Goal: Task Accomplishment & Management: Manage account settings

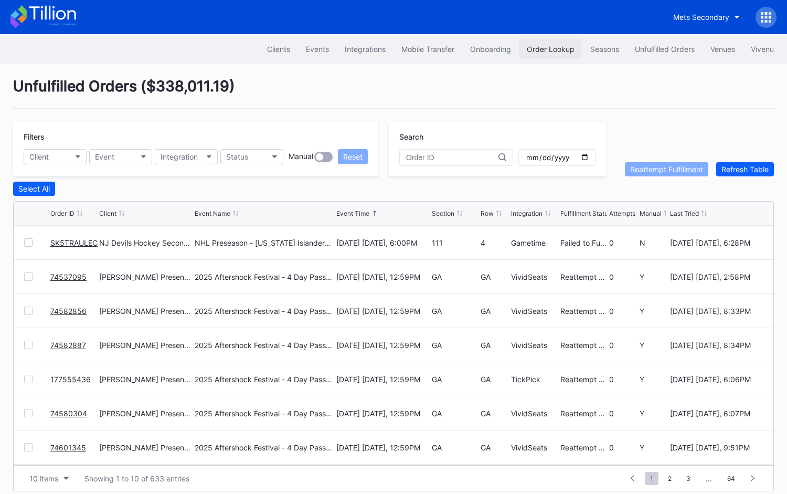
click at [541, 56] on button "Order Lookup" at bounding box center [550, 48] width 63 height 19
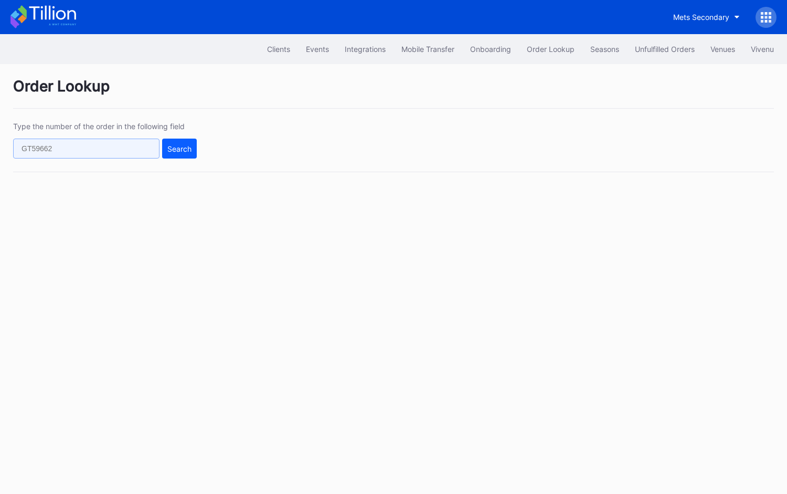
click at [120, 157] on input "text" at bounding box center [86, 149] width 146 height 20
paste input "624665256"
click at [175, 150] on div "Search" at bounding box center [179, 148] width 24 height 9
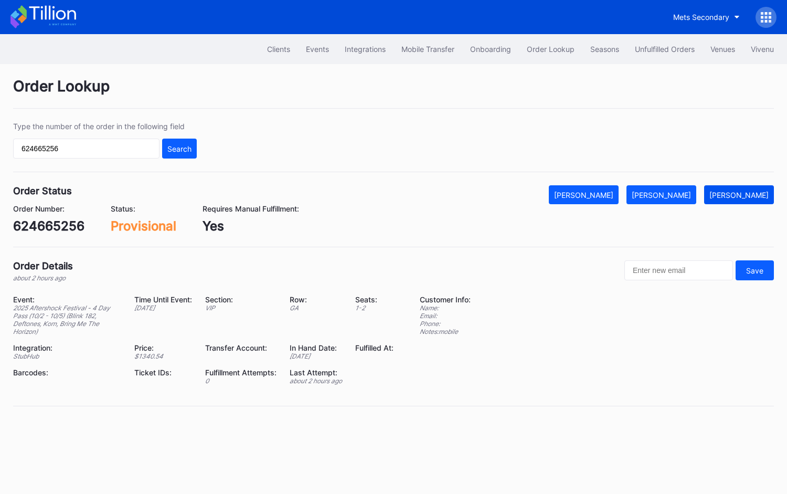
click at [746, 196] on div "[PERSON_NAME]" at bounding box center [739, 194] width 59 height 9
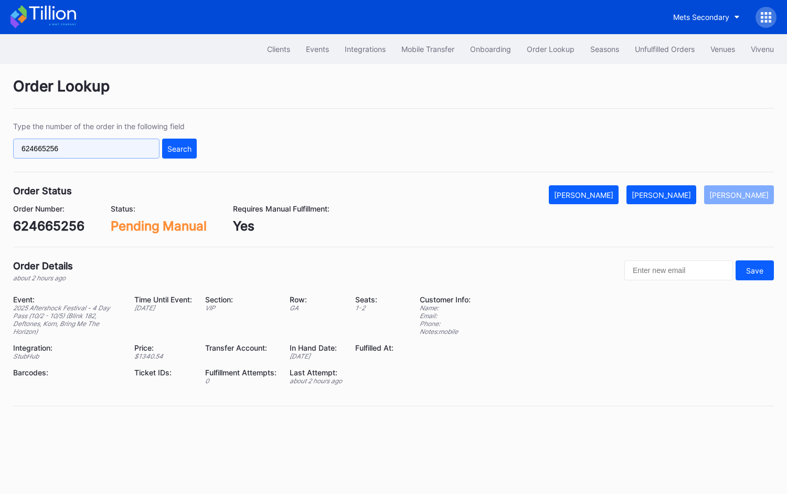
click at [76, 149] on input "624665256" at bounding box center [86, 149] width 146 height 20
click at [176, 151] on div "Search" at bounding box center [179, 148] width 24 height 9
click at [197, 143] on div "Type the number of the order in the following field 624665256 Search" at bounding box center [393, 147] width 761 height 50
click at [118, 153] on input "624665256" at bounding box center [86, 149] width 146 height 20
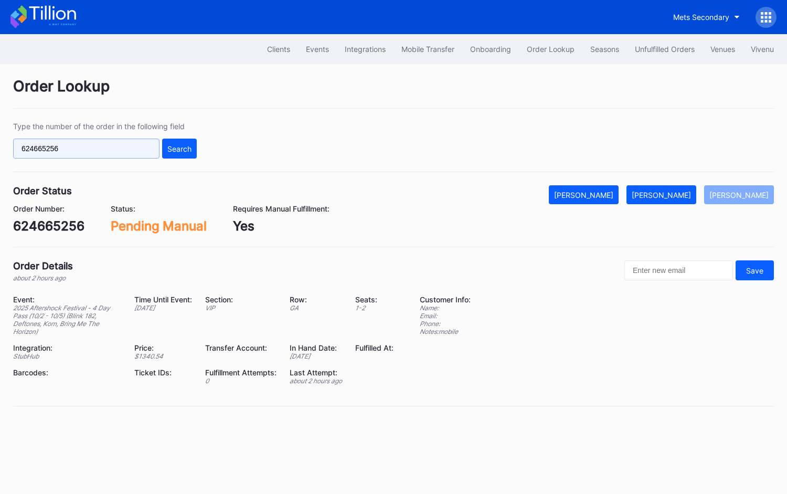
click at [118, 153] on input "624665256" at bounding box center [86, 149] width 146 height 20
paste input "309"
click at [170, 151] on div "Search" at bounding box center [179, 148] width 24 height 9
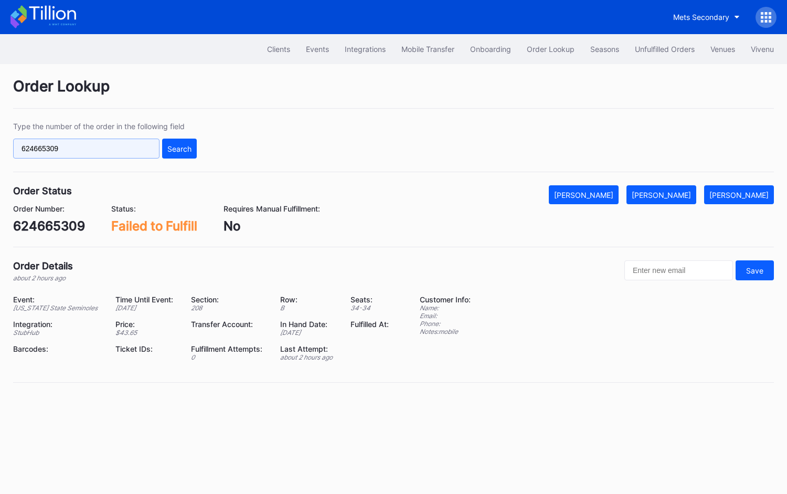
click at [115, 150] on input "624665309" at bounding box center [86, 149] width 146 height 20
paste input "1331"
click at [174, 148] on div "Search" at bounding box center [179, 148] width 24 height 9
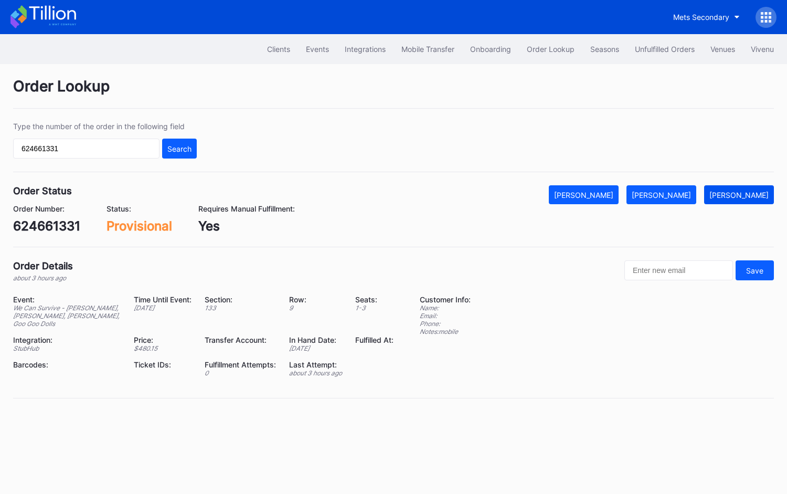
click at [735, 192] on div "Mark Pending" at bounding box center [739, 194] width 59 height 9
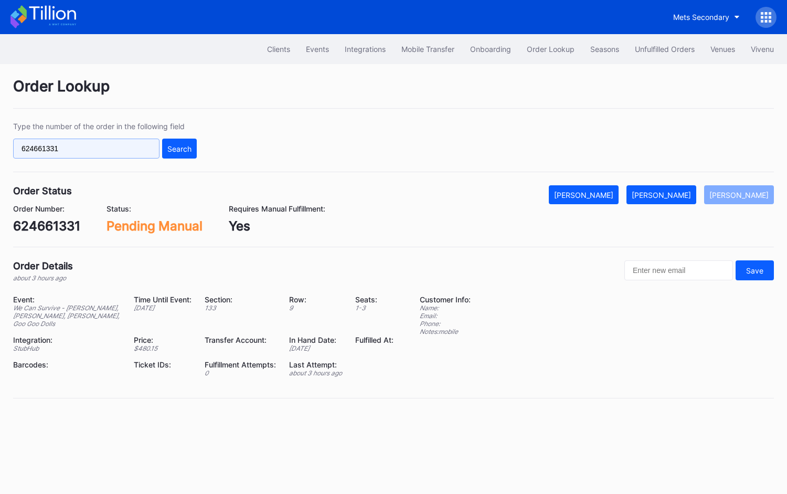
click at [142, 150] on input "624661331" at bounding box center [86, 149] width 146 height 20
paste input "5309"
click at [188, 148] on div "Search" at bounding box center [179, 148] width 24 height 9
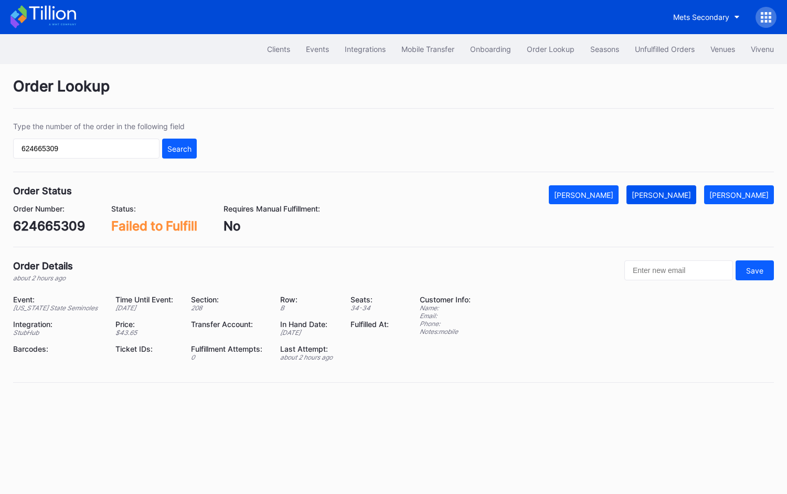
click at [684, 192] on div "Mark Fulfilled" at bounding box center [661, 194] width 59 height 9
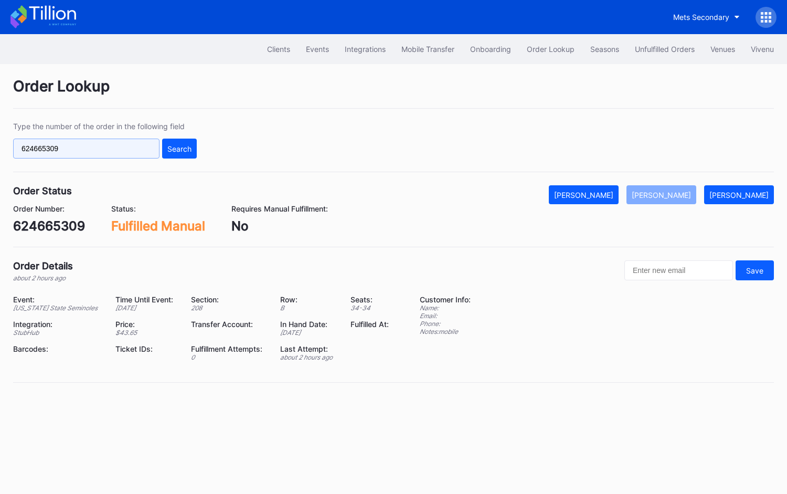
click at [121, 152] on input "624665309" at bounding box center [86, 149] width 146 height 20
paste input "q013cr2n8dm"
click at [182, 147] on div "Search" at bounding box center [179, 148] width 24 height 9
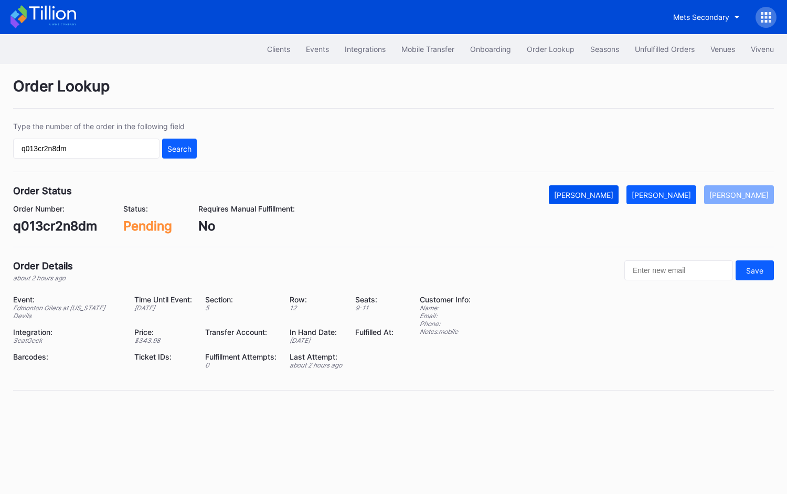
click at [598, 193] on div "Mark Cancelled" at bounding box center [583, 194] width 59 height 9
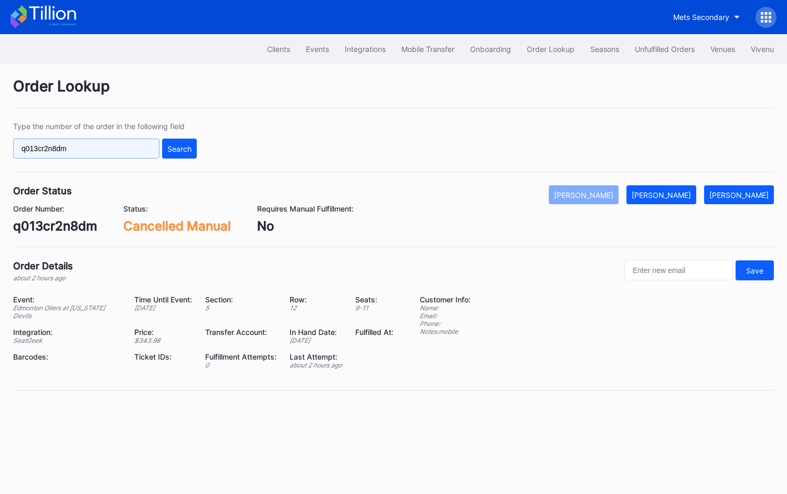
click at [120, 150] on input "q013cr2n8dm" at bounding box center [86, 149] width 146 height 20
paste input "50841522"
click at [177, 146] on div "Search" at bounding box center [179, 148] width 24 height 9
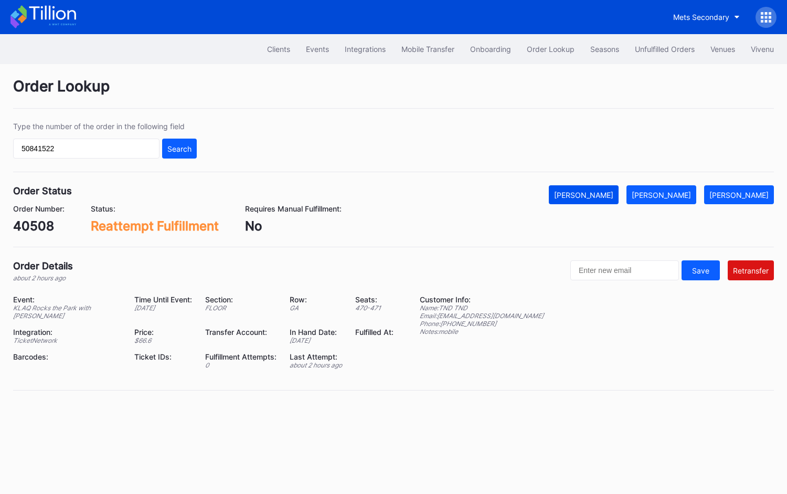
click at [603, 191] on div "Mark Cancelled" at bounding box center [583, 194] width 59 height 9
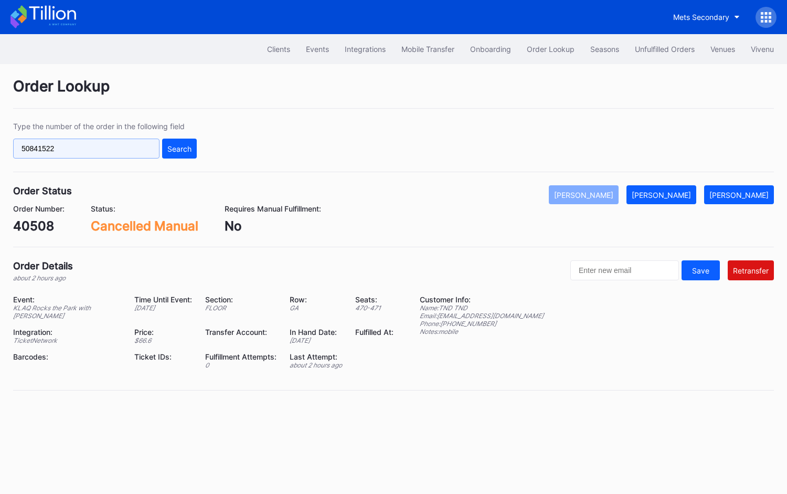
click at [115, 145] on input "50841522" at bounding box center [86, 149] width 146 height 20
paste input "SK5TRAULEC"
click at [170, 147] on div "Search" at bounding box center [179, 148] width 24 height 9
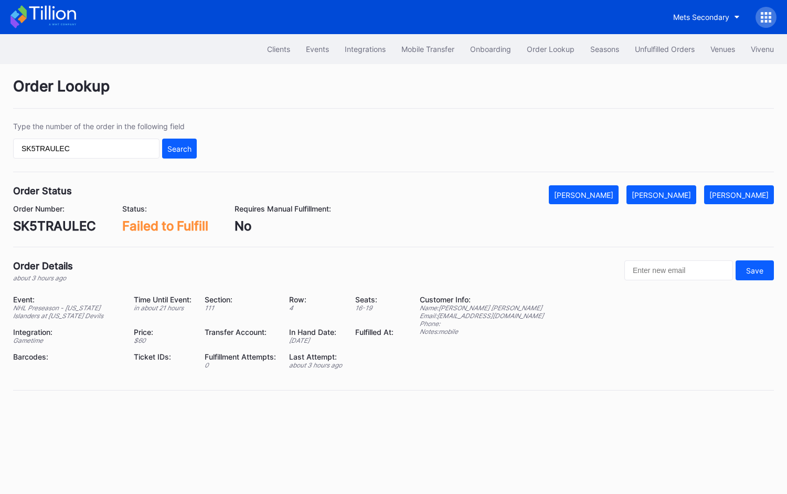
click at [142, 136] on div "Type the number of the order in the following field SK5TRAULEC Search" at bounding box center [105, 140] width 184 height 37
click at [139, 149] on input "SK5TRAULEC" at bounding box center [86, 149] width 146 height 20
paste input "624665309"
click at [184, 140] on button "Search" at bounding box center [179, 149] width 35 height 20
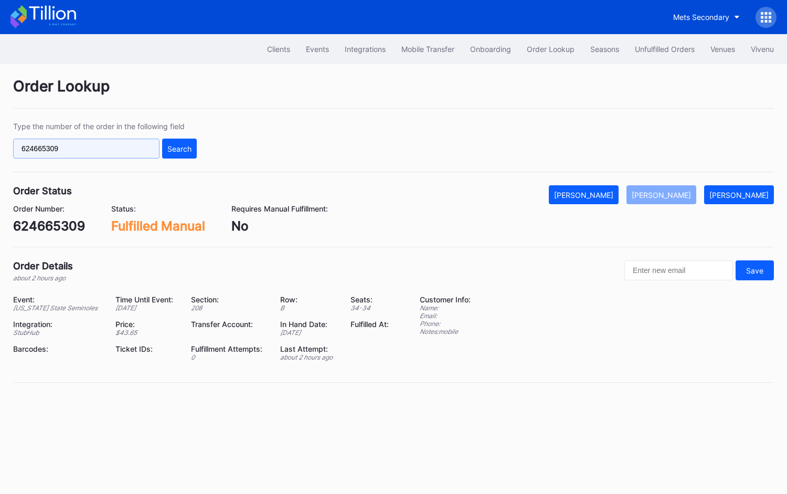
click at [138, 150] on input "624665309" at bounding box center [86, 149] width 146 height 20
paste input "256"
click at [189, 139] on button "Search" at bounding box center [179, 149] width 35 height 20
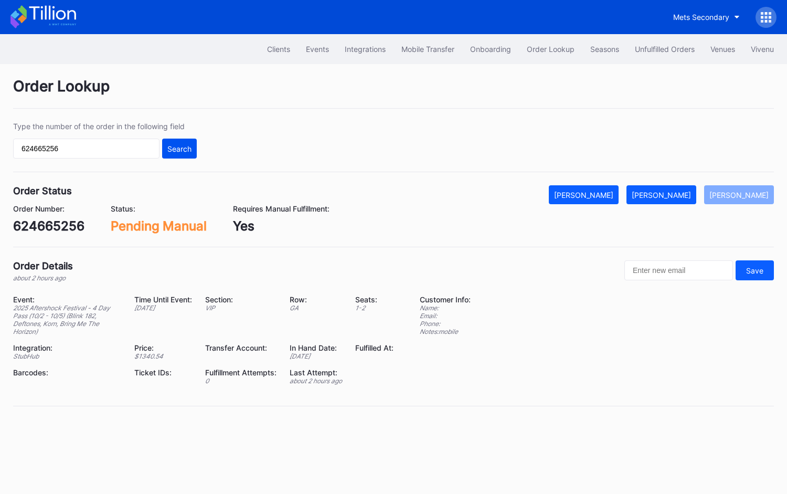
click at [188, 147] on div "Search" at bounding box center [179, 148] width 24 height 9
click at [145, 149] on input "624665256" at bounding box center [86, 149] width 146 height 20
paste input "1331"
click at [177, 150] on div "Search" at bounding box center [179, 148] width 24 height 9
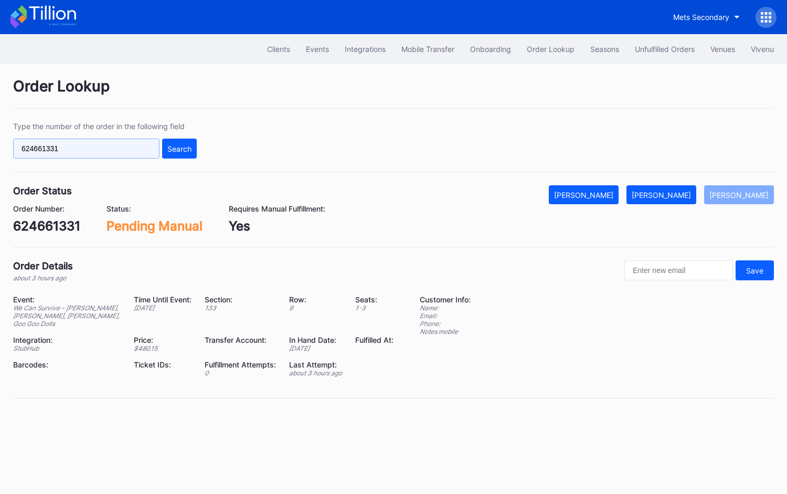
click at [146, 151] on input "624661331" at bounding box center [86, 149] width 146 height 20
paste input "1x8cn067e3"
click at [165, 149] on button "Search" at bounding box center [179, 149] width 35 height 20
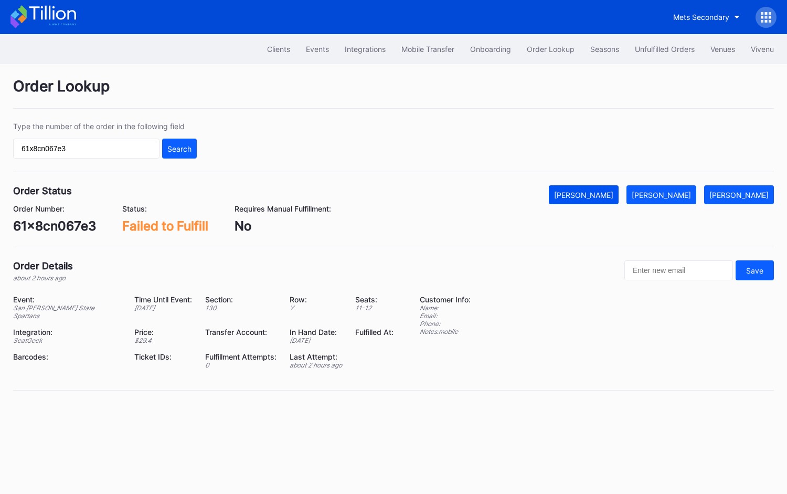
click at [601, 195] on div "Mark Cancelled" at bounding box center [583, 194] width 59 height 9
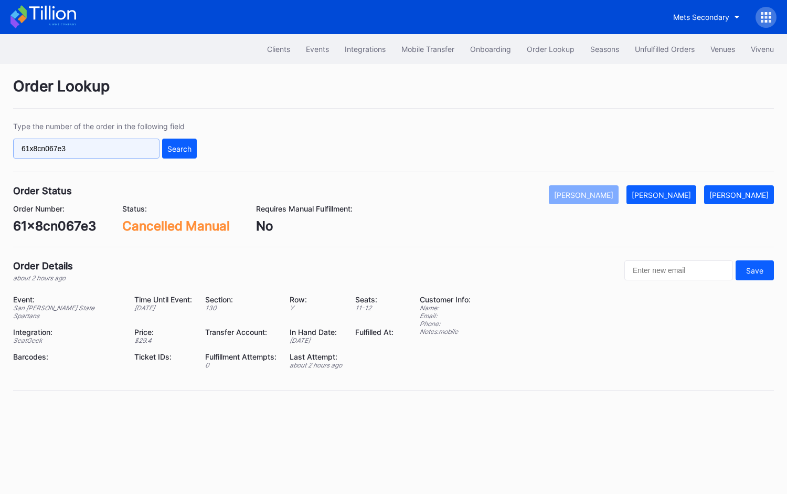
click at [122, 149] on input "61x8cn067e3" at bounding box center [86, 149] width 146 height 20
paste input "vnk6tqlwg5y"
click at [172, 144] on div "Search" at bounding box center [179, 148] width 24 height 9
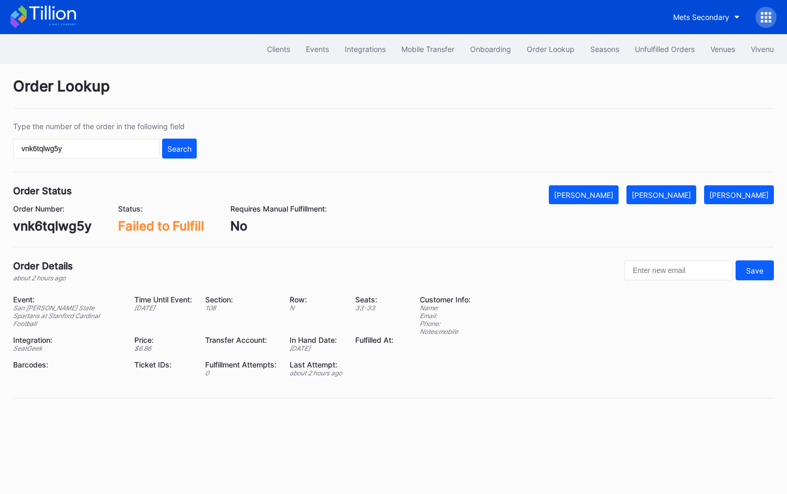
click at [613, 190] on div "Mark Cancelled" at bounding box center [583, 194] width 59 height 9
click at [438, 200] on div "Order Status Mark Cancelled Mark Fulfilled Mark Pending" at bounding box center [393, 194] width 761 height 19
click at [61, 227] on div "vnk6tqlwg5y" at bounding box center [52, 225] width 79 height 15
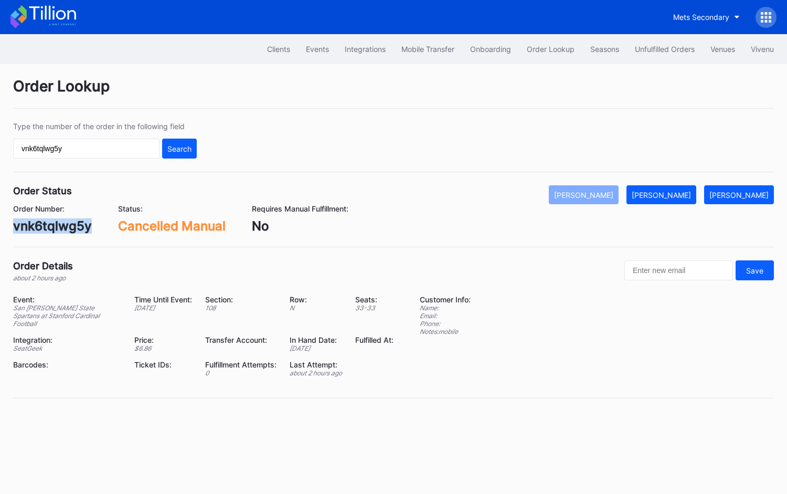
click at [61, 227] on div "vnk6tqlwg5y" at bounding box center [52, 225] width 79 height 15
copy div "vnk6tqlwg5y"
click at [130, 146] on input "vnk6tqlwg5y" at bounding box center [86, 149] width 146 height 20
paste input "528410044"
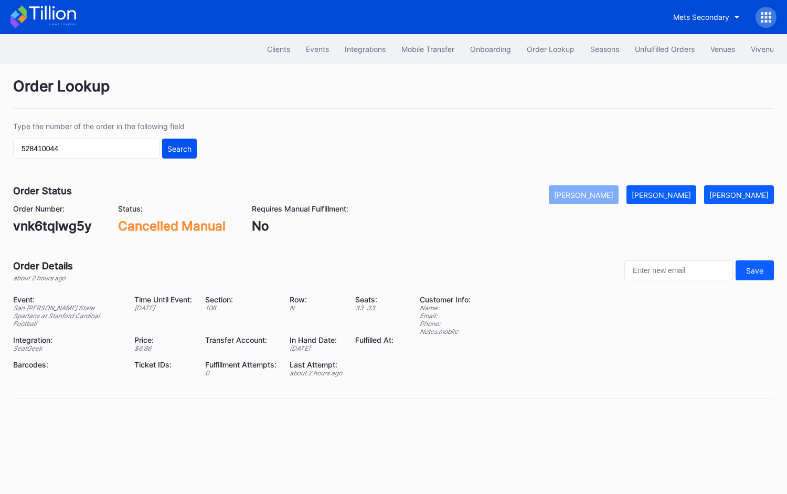
click at [179, 150] on div "Search" at bounding box center [179, 148] width 24 height 9
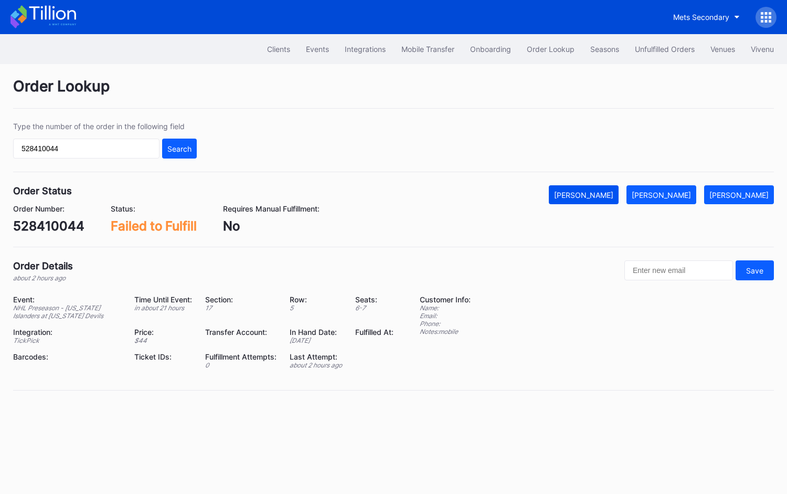
click at [599, 196] on div "Mark Cancelled" at bounding box center [583, 194] width 59 height 9
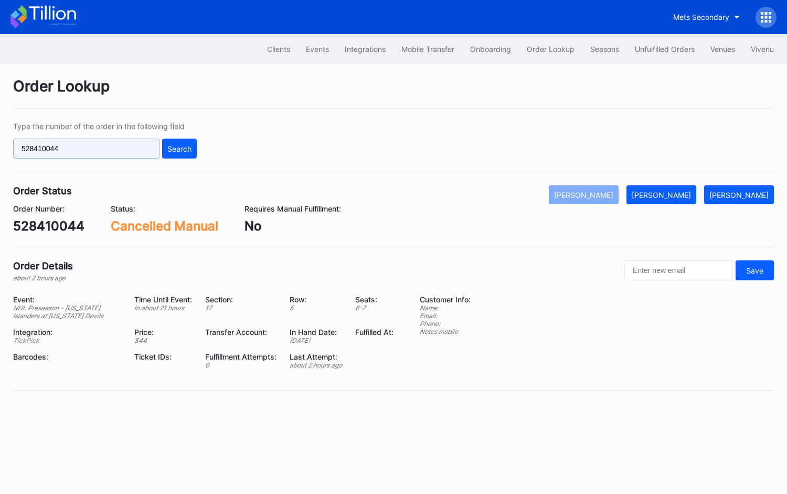
click at [131, 150] on input "528410044" at bounding box center [86, 149] width 146 height 20
paste input "624642161"
type input "624642161"
click at [188, 146] on div "Search" at bounding box center [179, 148] width 24 height 9
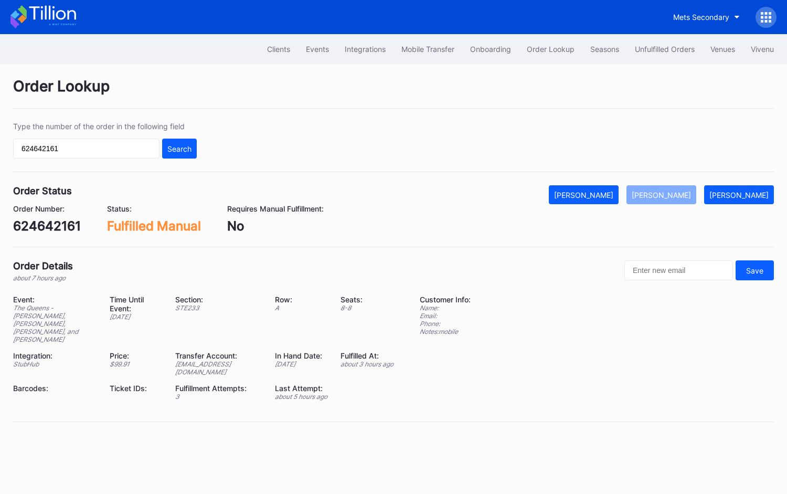
click at [48, 220] on div "624642161" at bounding box center [47, 225] width 68 height 15
click at [139, 147] on input "624642161" at bounding box center [86, 149] width 146 height 20
paste input "50840752"
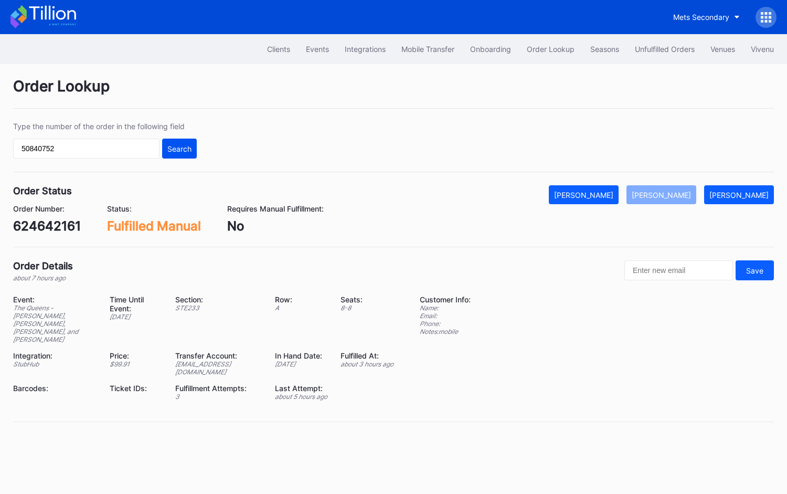
click at [172, 146] on div "Search" at bounding box center [179, 148] width 24 height 9
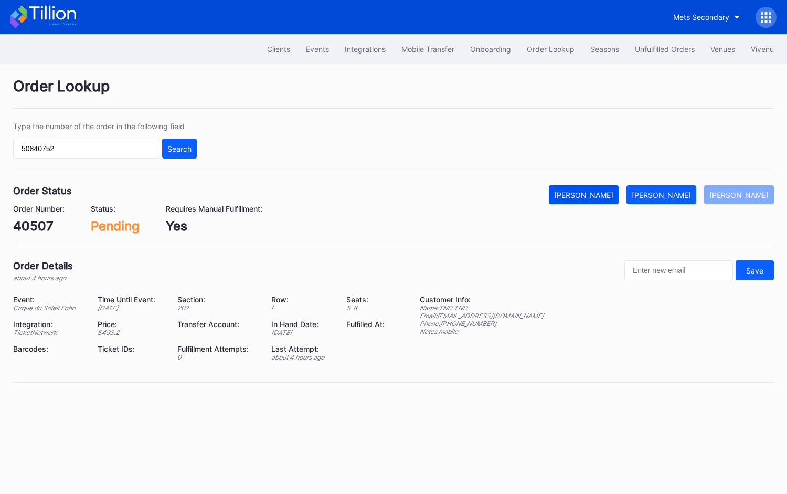
click at [606, 185] on button "Mark Cancelled" at bounding box center [584, 194] width 70 height 19
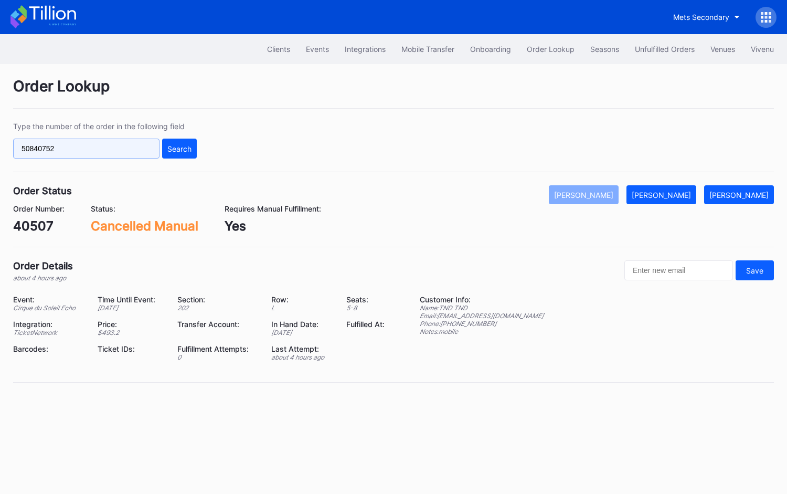
click at [149, 145] on input "50840752" at bounding box center [86, 149] width 146 height 20
paste input "664"
click at [194, 145] on button "Search" at bounding box center [179, 149] width 35 height 20
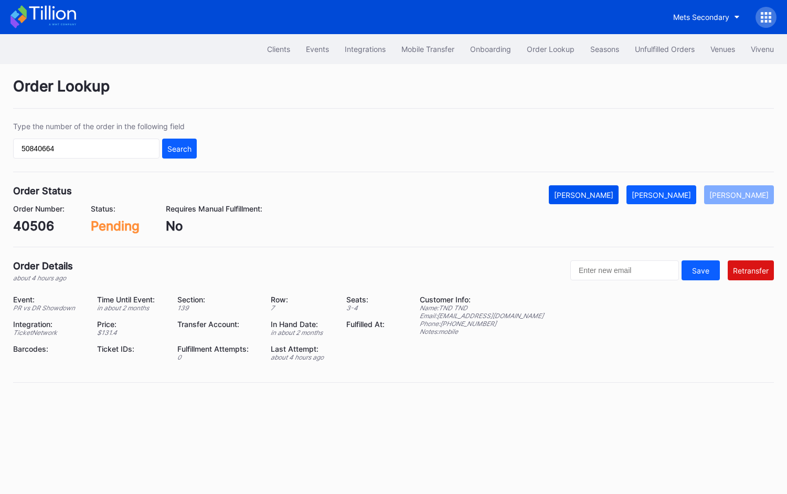
click at [605, 198] on button "Mark Cancelled" at bounding box center [584, 194] width 70 height 19
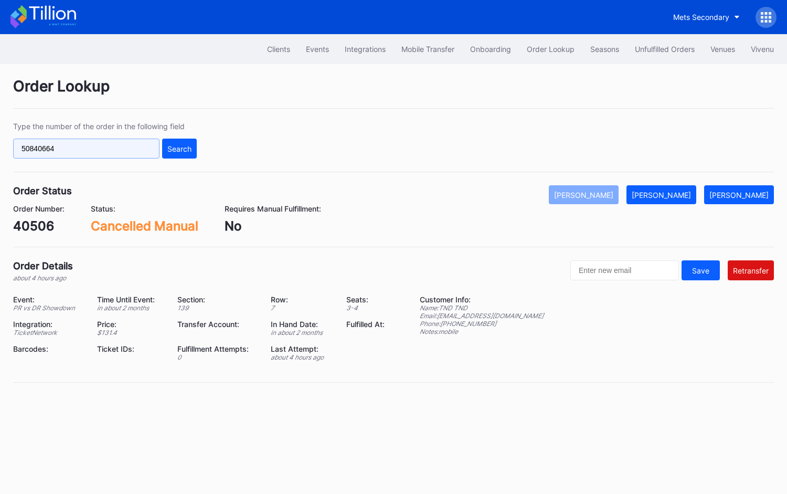
click at [141, 152] on input "50840664" at bounding box center [86, 149] width 146 height 20
paste input "75745919"
click at [187, 152] on button "Search" at bounding box center [179, 149] width 35 height 20
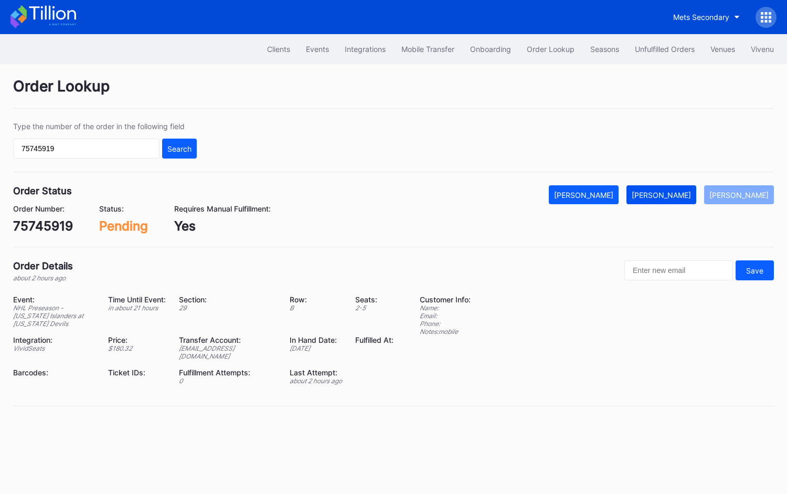
click at [680, 196] on div "Mark Fulfilled" at bounding box center [661, 194] width 59 height 9
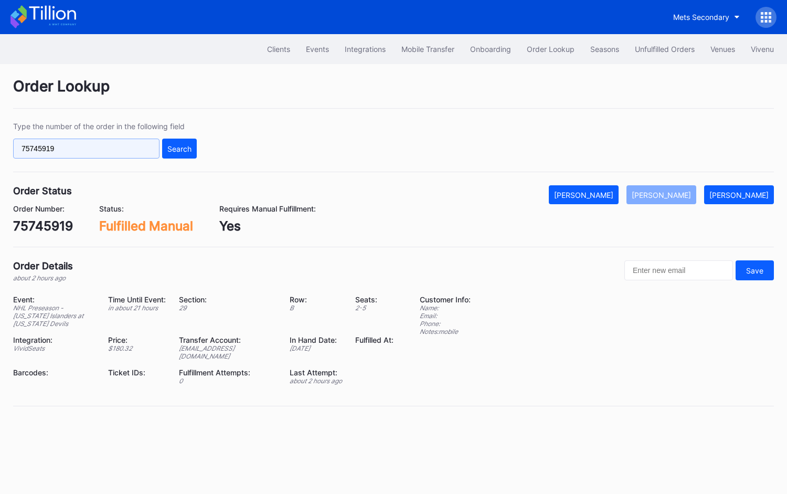
click at [124, 144] on input "75745919" at bounding box center [86, 149] width 146 height 20
paste input "SK5TRAULEC"
type input "SK5TRAULEC"
click at [171, 145] on div "Search" at bounding box center [179, 148] width 24 height 9
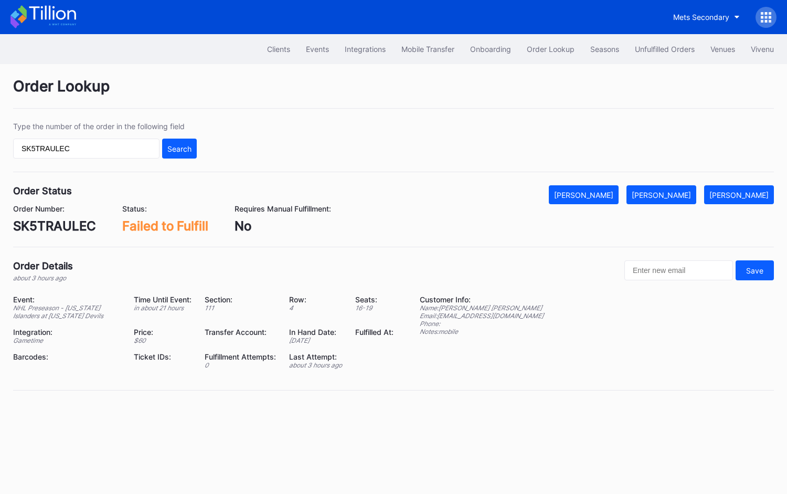
click at [782, 201] on div "Order Lookup Type the number of the order in the following field SK5TRAULEC Sea…" at bounding box center [393, 240] width 787 height 353
click at [673, 198] on button "Mark Fulfilled" at bounding box center [662, 194] width 70 height 19
click at [642, 49] on div "Unfulfilled Orders" at bounding box center [665, 49] width 60 height 9
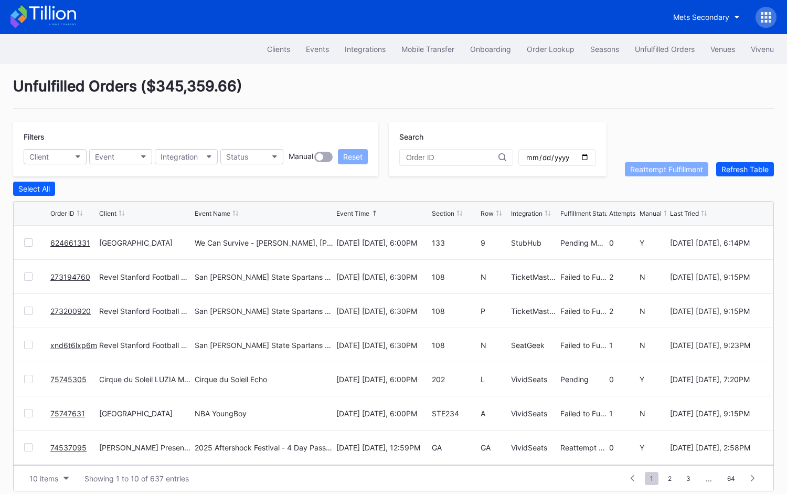
scroll to position [8, 0]
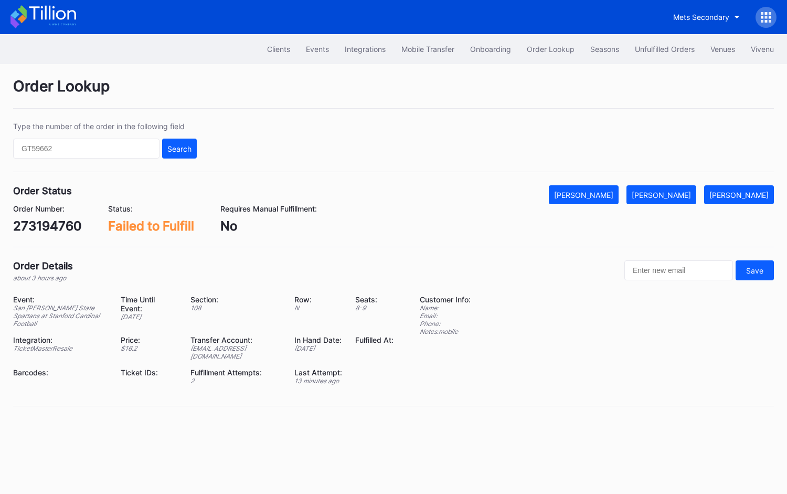
click at [60, 223] on div "273194760" at bounding box center [47, 225] width 69 height 15
copy div "273194760"
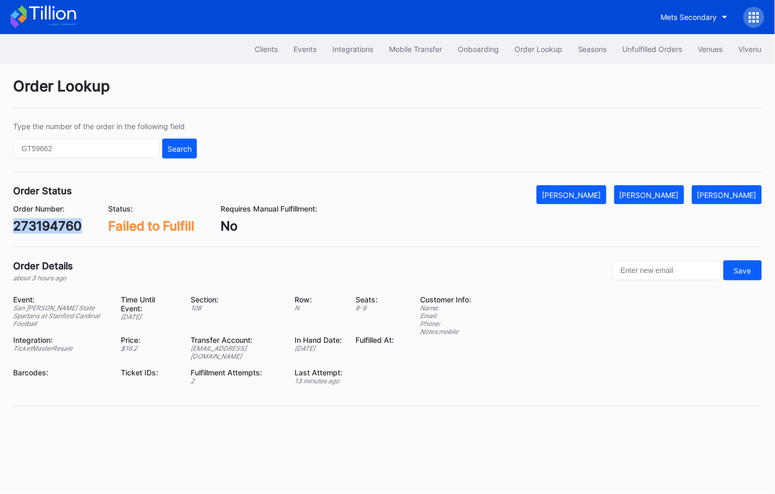
click at [59, 226] on div "273194760" at bounding box center [47, 225] width 69 height 15
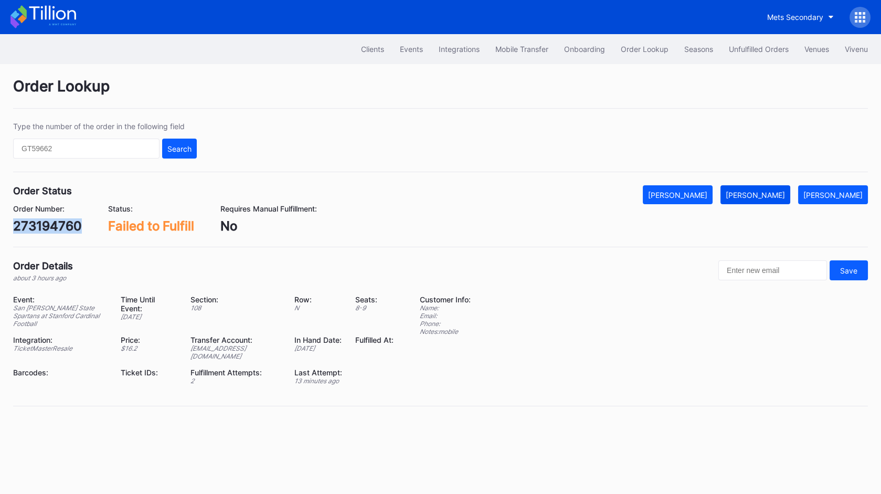
click at [781, 191] on div "Mark Fulfilled" at bounding box center [755, 194] width 59 height 9
click at [779, 195] on div "Mark Fulfilled" at bounding box center [755, 194] width 59 height 9
click at [761, 199] on button "Mark Fulfilled" at bounding box center [756, 194] width 70 height 19
click at [770, 190] on div "Mark Fulfilled" at bounding box center [755, 194] width 59 height 9
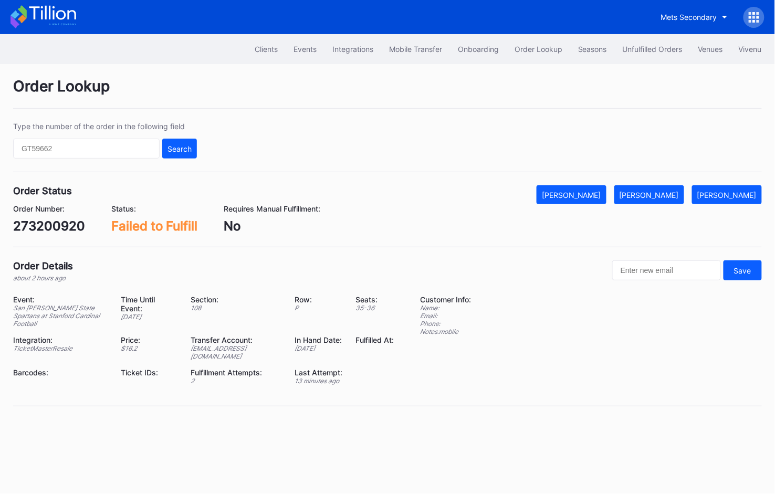
click at [67, 223] on div "273200920" at bounding box center [49, 225] width 72 height 15
copy div "273200920"
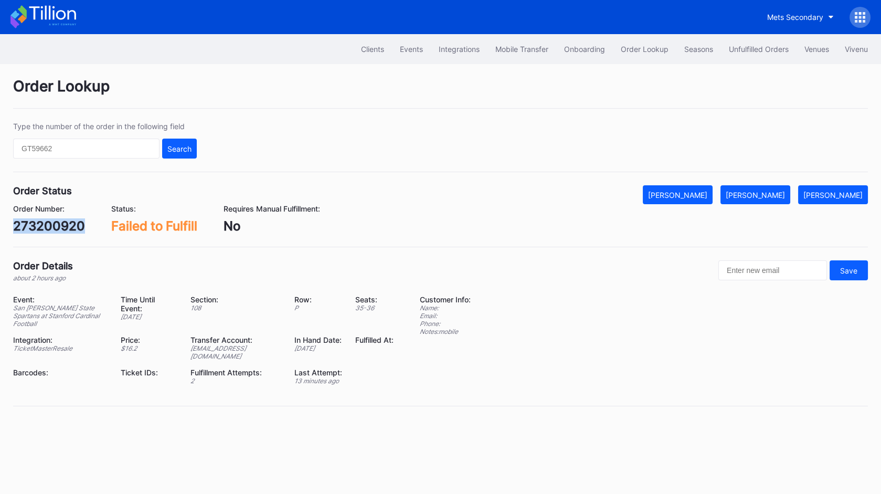
copy div "273200920"
click at [58, 223] on div "xnd6t6lxp6m" at bounding box center [52, 225] width 79 height 15
copy div "xnd6t6lxp6m"
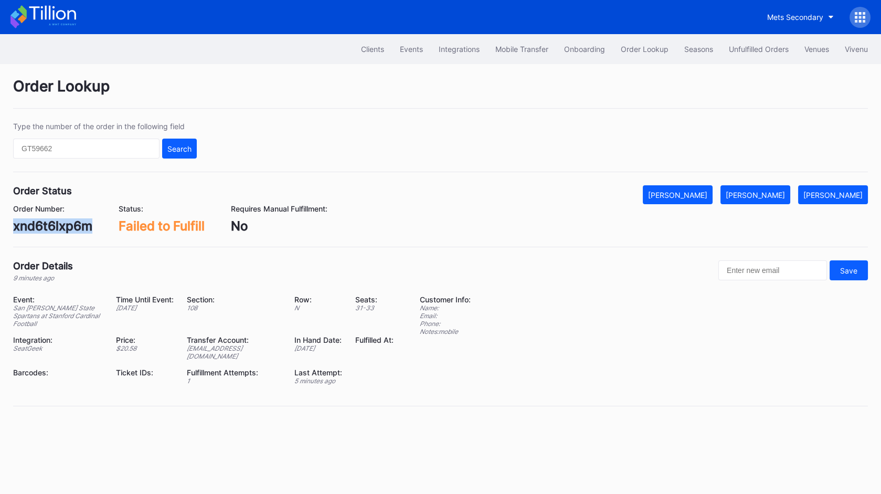
copy div "xnd6t6lxp6m"
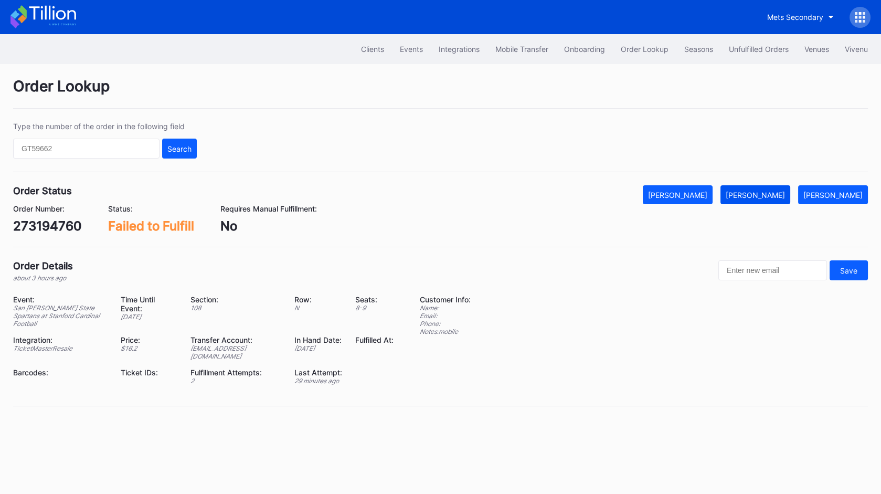
click at [762, 194] on div "Mark Fulfilled" at bounding box center [755, 194] width 59 height 9
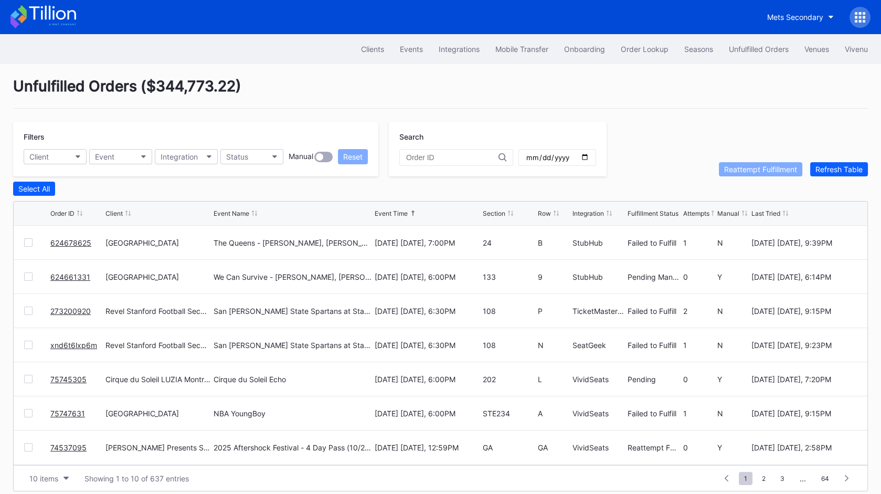
click at [644, 82] on div "Unfulfilled Orders ( $344,773.22 )" at bounding box center [440, 92] width 855 height 31
click at [642, 83] on div "Unfulfilled Orders ( $344,773.22 )" at bounding box center [440, 92] width 855 height 31
click at [696, 100] on div "Unfulfilled Orders ( $344,773.22 )" at bounding box center [440, 92] width 855 height 31
click at [695, 79] on div "Unfulfilled Orders ( $344,773.22 )" at bounding box center [440, 92] width 855 height 31
click at [753, 45] on div "Unfulfilled Orders" at bounding box center [759, 49] width 60 height 9
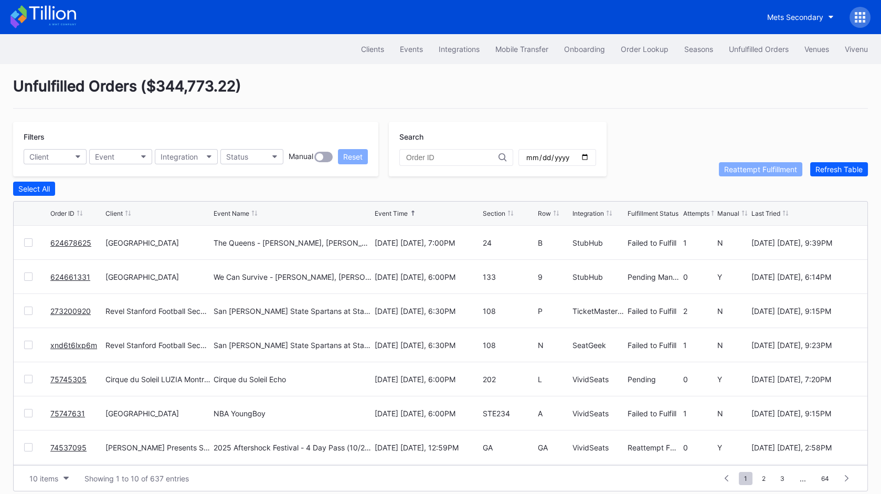
click at [679, 122] on div "Filters Client Event Integration Status Manual Reset Search Reattempt Fulfillme…" at bounding box center [440, 149] width 855 height 55
click at [600, 73] on div "Unfulfilled Orders ( $344,773.22 ) Filters Client Event Integration Status Manu…" at bounding box center [440, 284] width 881 height 440
click at [583, 79] on div "Unfulfilled Orders ( $344,773.22 )" at bounding box center [440, 92] width 855 height 31
click at [579, 84] on div "Unfulfilled Orders ( $344,773.22 )" at bounding box center [440, 92] width 855 height 31
click at [580, 81] on div "Unfulfilled Orders ( $344,773.22 )" at bounding box center [440, 92] width 855 height 31
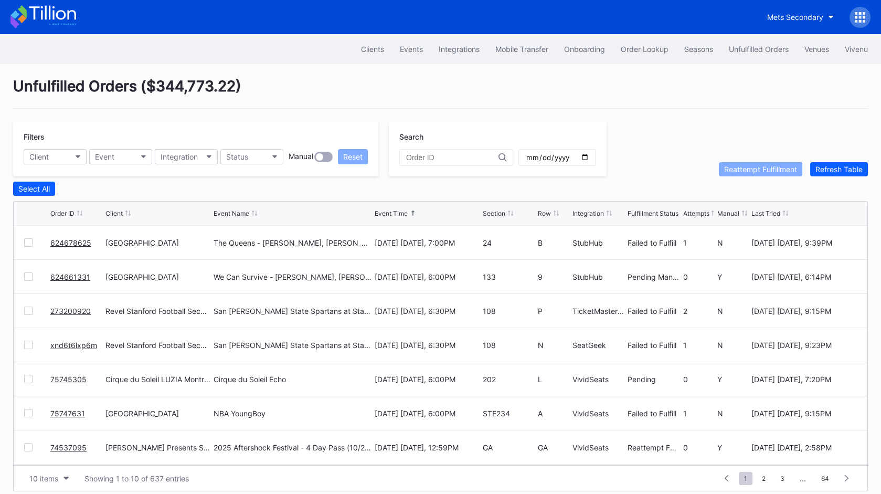
click at [582, 81] on div "Unfulfilled Orders ( $344,773.22 )" at bounding box center [440, 92] width 855 height 31
click at [580, 80] on div "Unfulfilled Orders ( $344,773.22 )" at bounding box center [440, 92] width 855 height 31
click at [639, 81] on div "Unfulfilled Orders ( $344,773.22 )" at bounding box center [440, 92] width 855 height 31
click at [639, 82] on div "Unfulfilled Orders ( $344,773.22 )" at bounding box center [440, 92] width 855 height 31
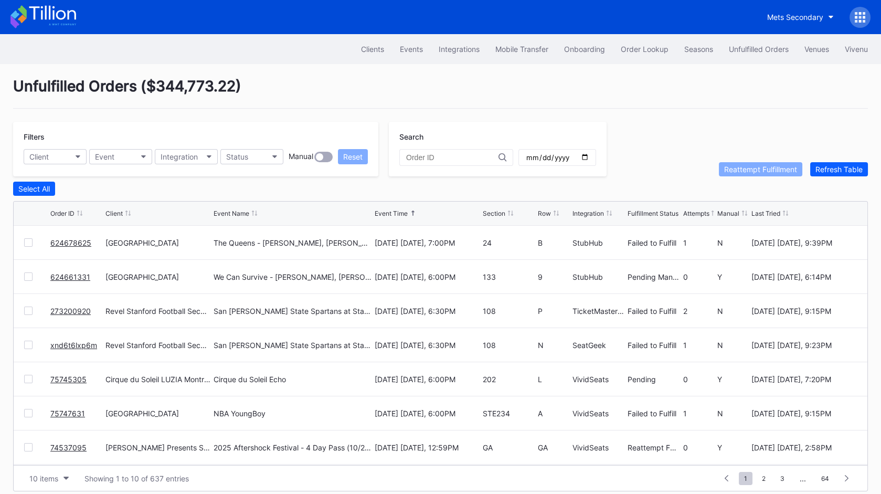
click at [669, 110] on div "Unfulfilled Orders ( $344,773.22 ) Filters Client Event Integration Status Manu…" at bounding box center [440, 284] width 881 height 440
click at [640, 86] on div "Unfulfilled Orders ( $344,773.22 )" at bounding box center [440, 92] width 855 height 31
click at [641, 83] on div "Unfulfilled Orders ( $344,773.22 )" at bounding box center [440, 92] width 855 height 31
click at [640, 86] on div "Unfulfilled Orders ( $344,773.22 )" at bounding box center [440, 92] width 855 height 31
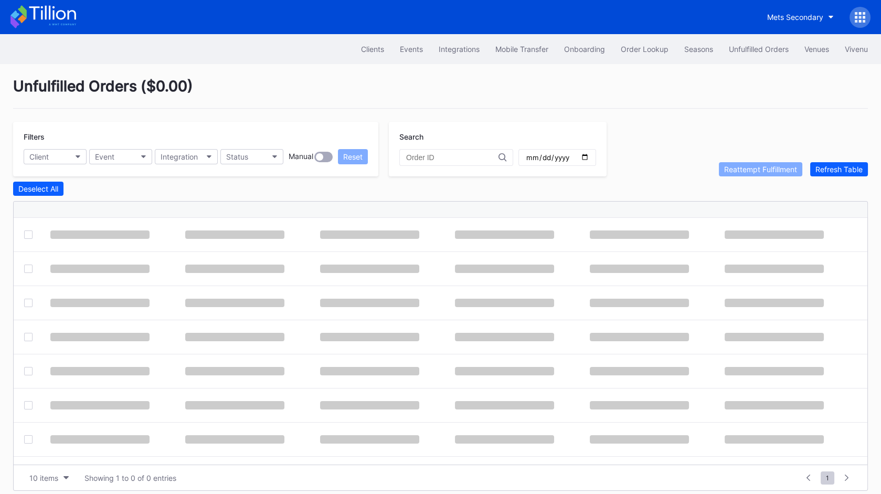
click at [462, 83] on div "Unfulfilled Orders ( $0.00 )" at bounding box center [440, 92] width 855 height 31
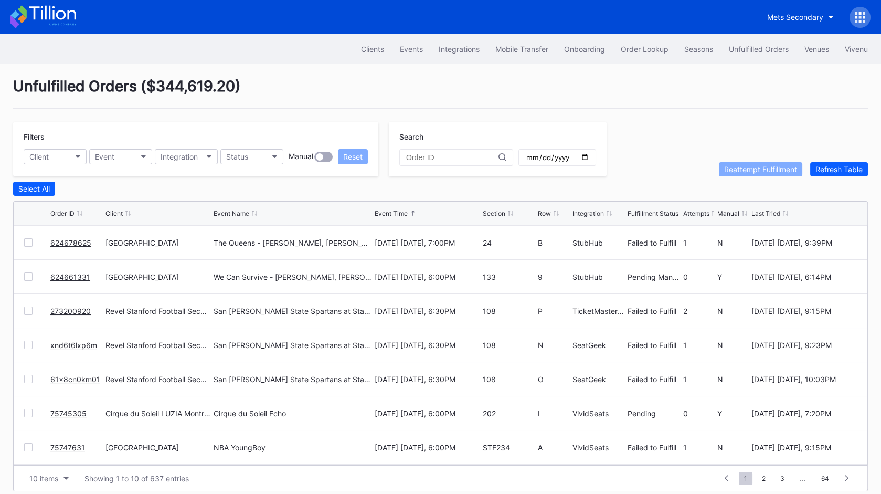
click at [454, 104] on div "Unfulfilled Orders ( $344,619.20 )" at bounding box center [440, 92] width 855 height 31
click at [642, 99] on div "Unfulfilled Orders ( $344,619.20 )" at bounding box center [440, 92] width 855 height 31
click at [641, 101] on div "Unfulfilled Orders ( $344,619.20 )" at bounding box center [440, 92] width 855 height 31
click at [640, 101] on div "Unfulfilled Orders ( $344,619.20 )" at bounding box center [440, 92] width 855 height 31
